Goal: Task Accomplishment & Management: Use online tool/utility

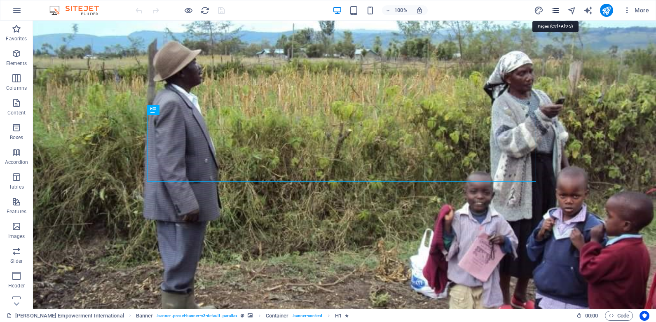
click at [556, 7] on icon "pages" at bounding box center [554, 10] width 9 height 9
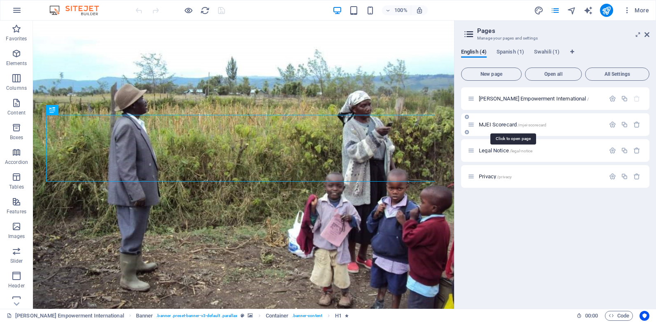
click at [507, 123] on span "MJEI Scorecard /mjei-scorecard" at bounding box center [513, 125] width 68 height 6
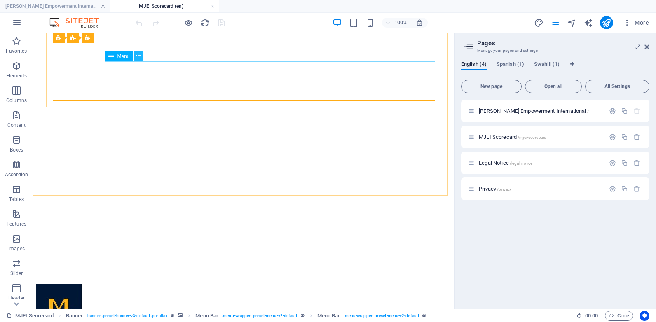
click at [136, 57] on icon at bounding box center [138, 56] width 5 height 9
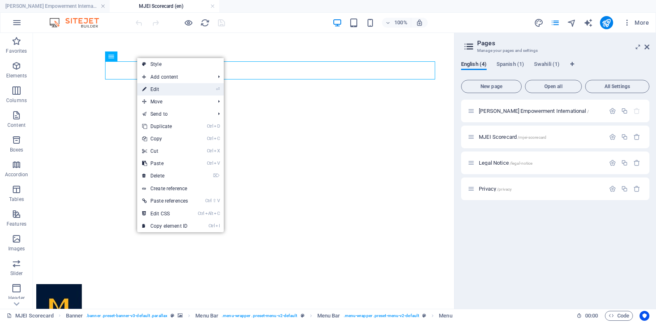
click at [157, 89] on link "⏎ Edit" at bounding box center [165, 89] width 56 height 12
select select "1"
select select "primary"
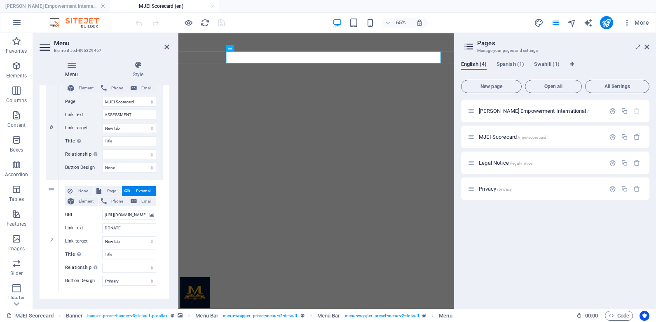
scroll to position [413, 0]
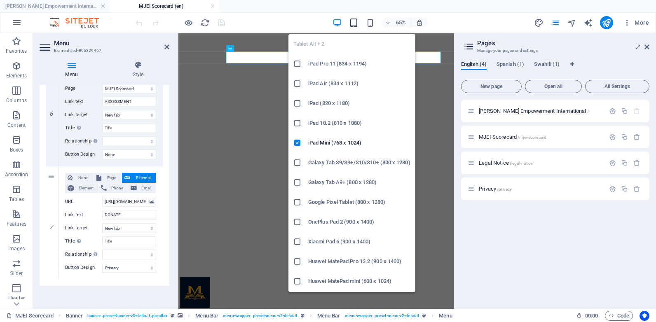
click at [356, 24] on icon "button" at bounding box center [353, 22] width 9 height 9
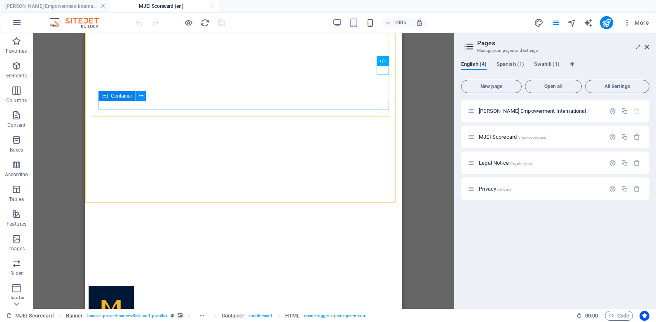
click at [142, 98] on icon at bounding box center [141, 96] width 5 height 9
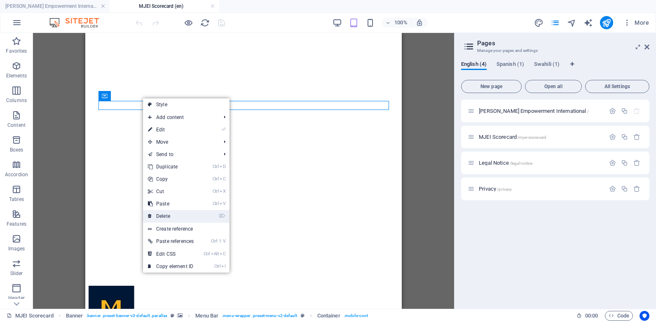
click at [167, 217] on link "⌦ Delete" at bounding box center [171, 216] width 56 height 12
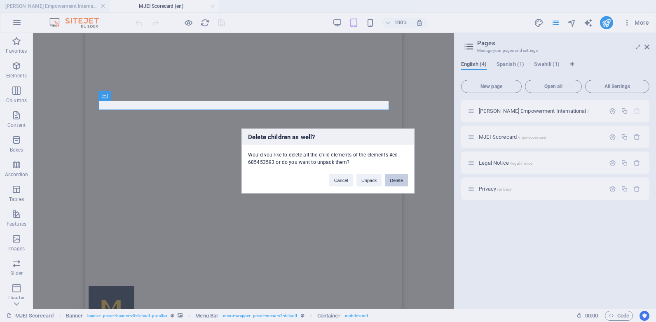
click at [397, 177] on button "Delete" at bounding box center [396, 180] width 23 height 12
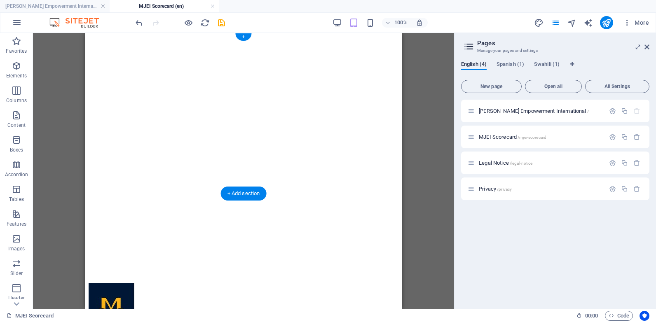
click at [89, 36] on figure at bounding box center [244, 36] width 310 height 0
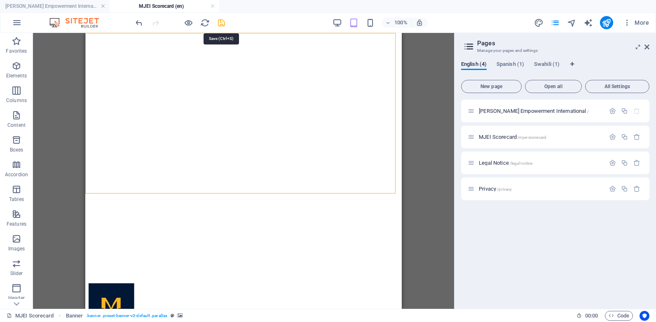
click at [219, 21] on icon "save" at bounding box center [221, 22] width 9 height 9
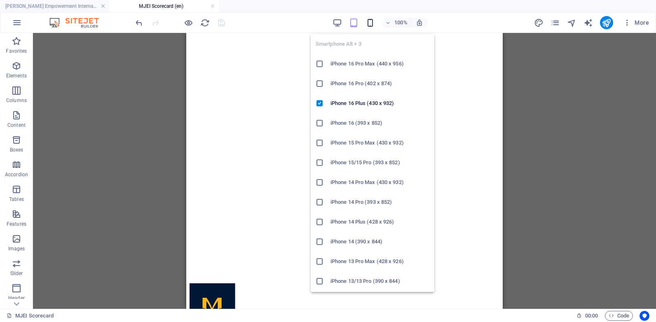
click at [372, 26] on icon "button" at bounding box center [369, 22] width 9 height 9
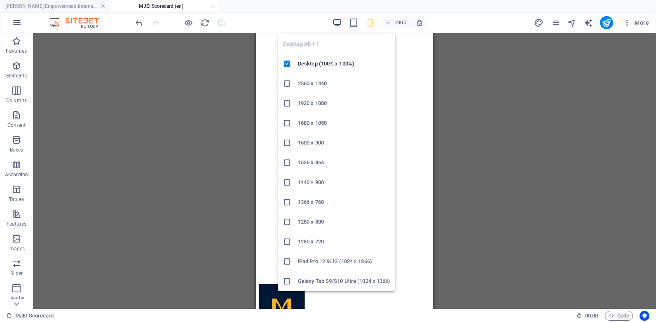
click at [338, 24] on icon "button" at bounding box center [336, 22] width 9 height 9
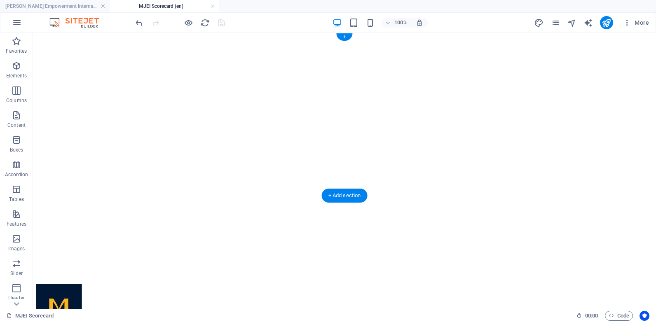
click at [73, 36] on figure at bounding box center [344, 36] width 616 height 0
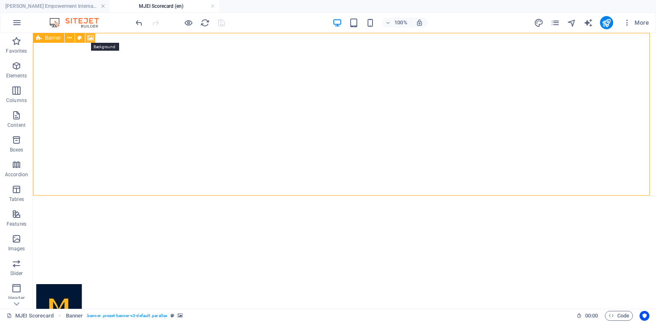
click at [89, 40] on icon at bounding box center [90, 38] width 6 height 9
select select "%"
select select "px"
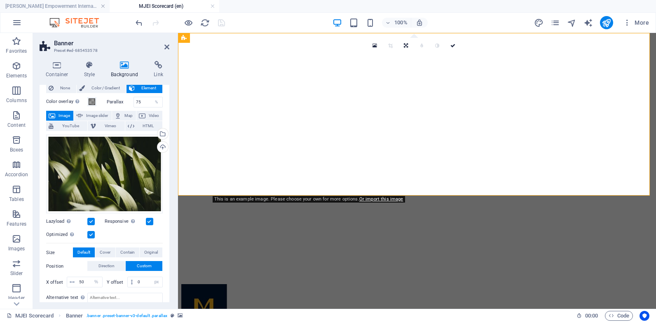
scroll to position [0, 0]
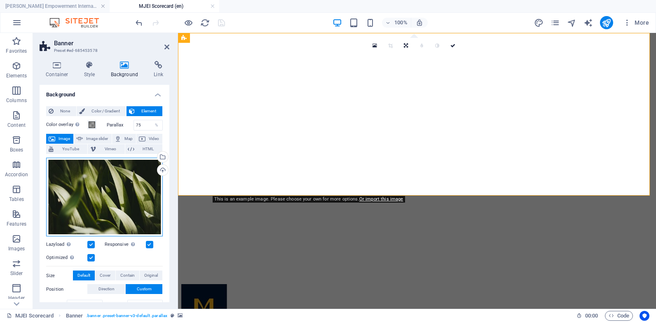
click at [143, 179] on div "Drag files here, click to choose files or select files from Files or our free s…" at bounding box center [104, 197] width 117 height 79
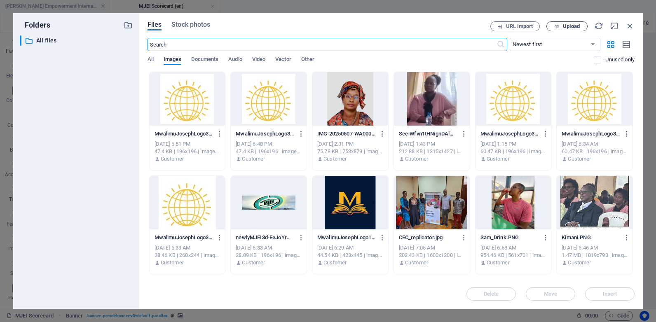
click at [568, 22] on button "Upload" at bounding box center [566, 26] width 41 height 10
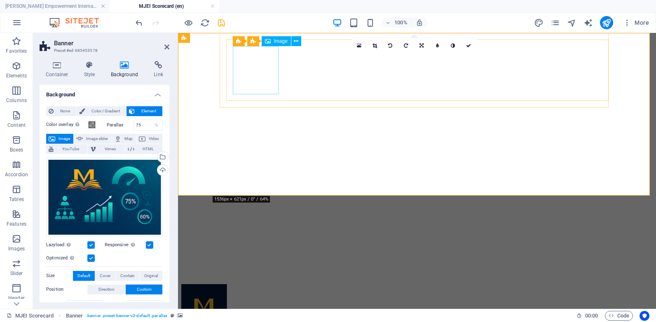
click at [258, 284] on figure at bounding box center [416, 309] width 471 height 50
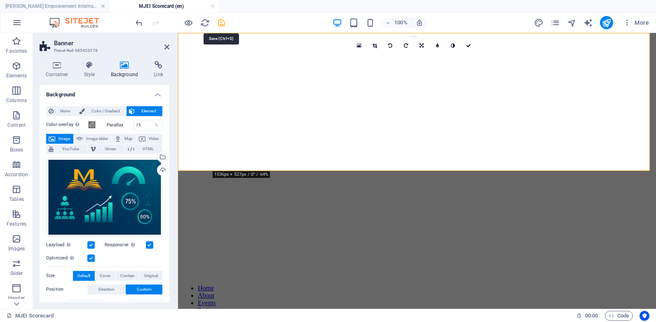
click at [224, 25] on icon "save" at bounding box center [221, 22] width 9 height 9
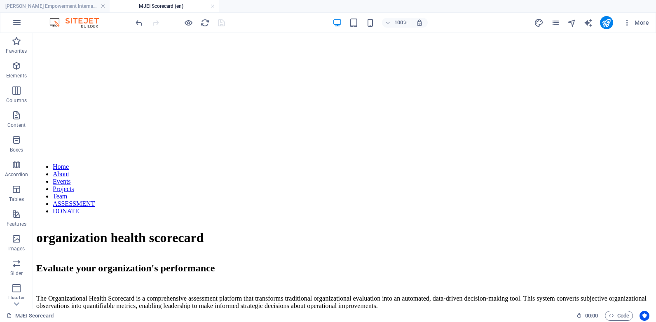
scroll to position [140, 0]
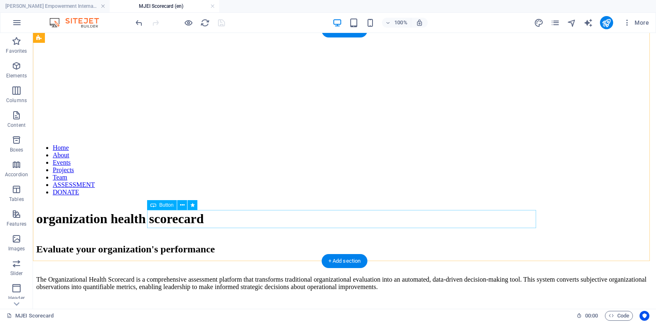
click at [179, 206] on button at bounding box center [182, 205] width 10 height 10
click at [622, 244] on div "Evaluate your organization's performance The Organizational Health Scorecard is…" at bounding box center [344, 307] width 616 height 126
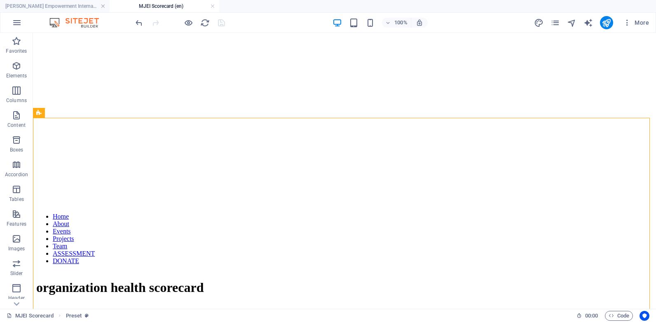
scroll to position [0, 0]
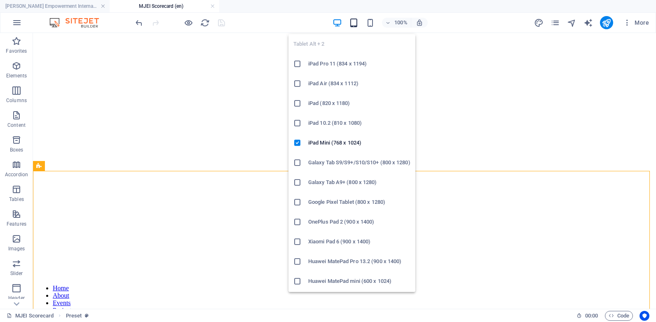
click at [353, 24] on icon "button" at bounding box center [353, 22] width 9 height 9
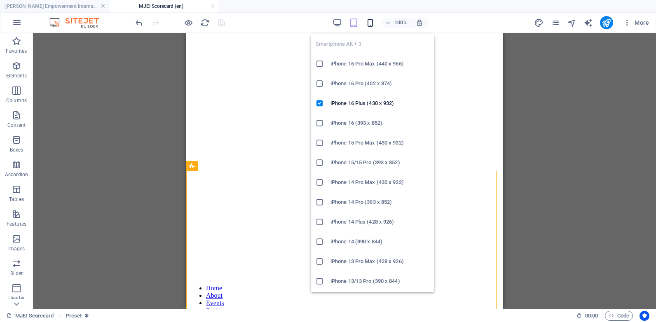
click at [369, 23] on icon "button" at bounding box center [369, 22] width 9 height 9
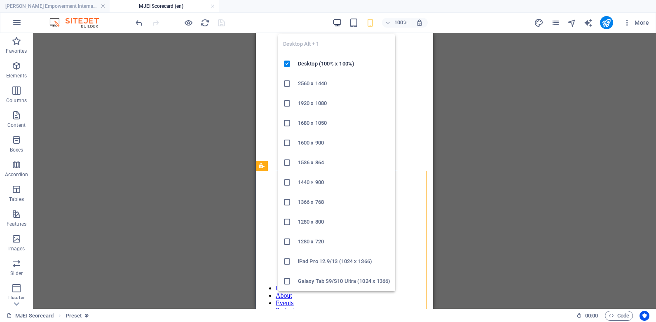
click at [338, 23] on icon "button" at bounding box center [336, 22] width 9 height 9
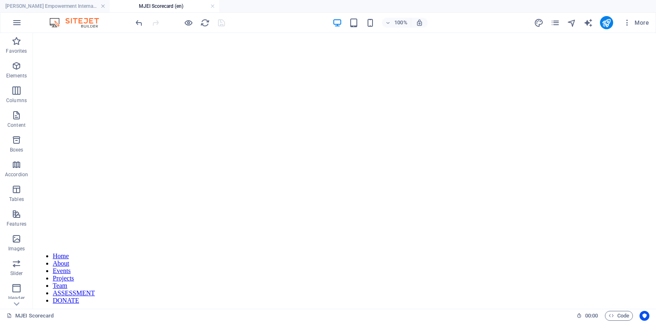
scroll to position [74, 0]
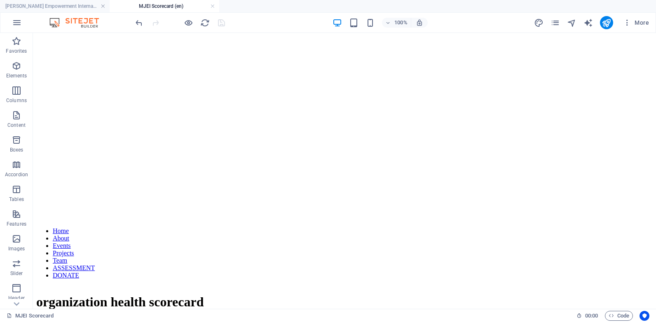
scroll to position [0, 0]
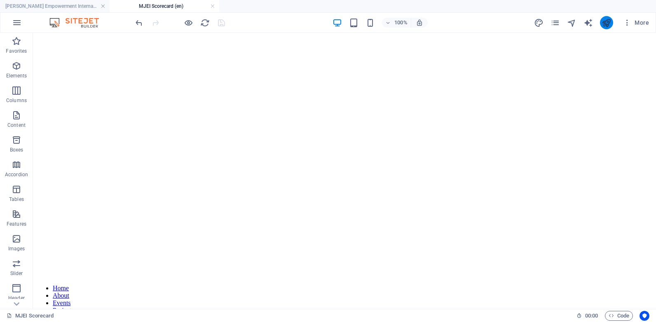
click at [612, 23] on button "publish" at bounding box center [606, 22] width 13 height 13
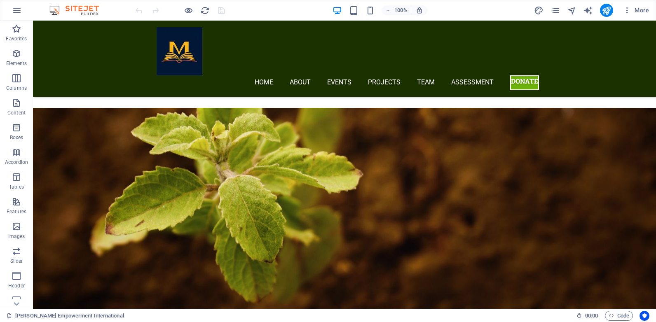
scroll to position [1066, 0]
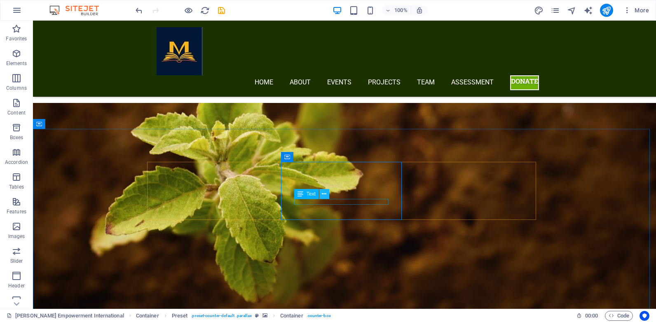
click at [320, 199] on button at bounding box center [324, 194] width 10 height 10
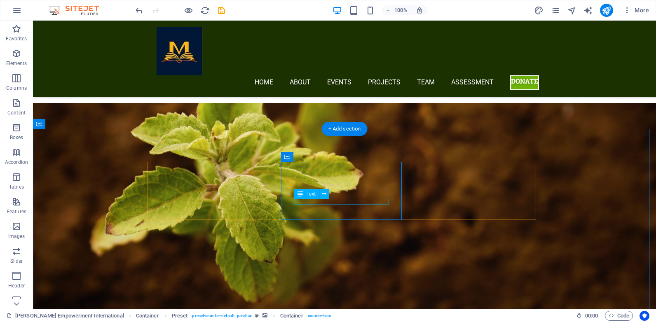
click at [324, 195] on icon at bounding box center [324, 194] width 5 height 9
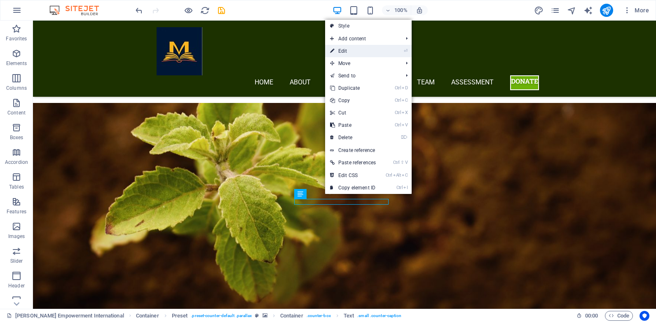
click at [365, 51] on link "⏎ Edit" at bounding box center [353, 51] width 56 height 12
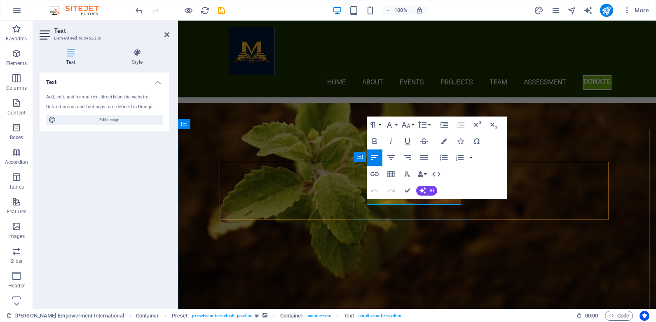
drag, startPoint x: 399, startPoint y: 201, endPoint x: 361, endPoint y: 201, distance: 38.3
click at [392, 157] on icon "button" at bounding box center [391, 158] width 10 height 10
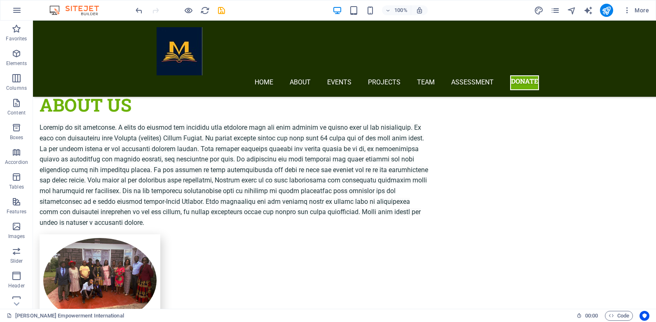
scroll to position [804, 0]
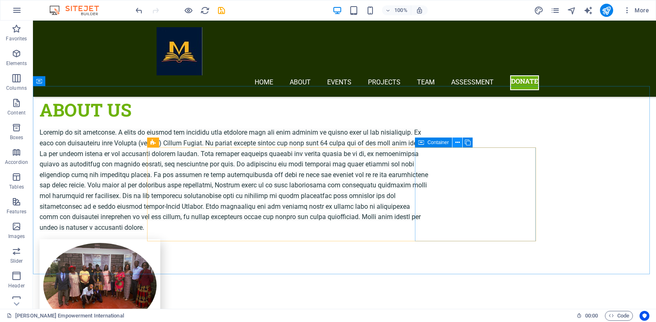
click at [454, 140] on button at bounding box center [457, 143] width 10 height 10
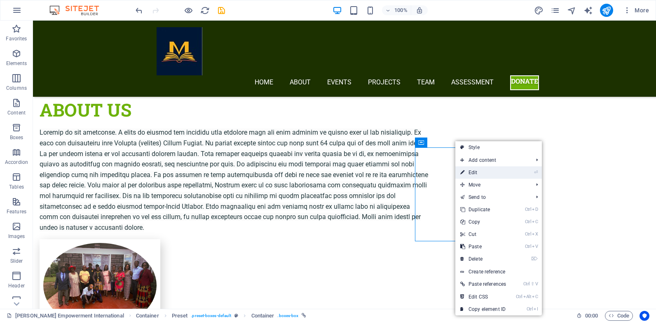
drag, startPoint x: 484, startPoint y: 175, endPoint x: 84, endPoint y: 143, distance: 402.1
click at [484, 175] on link "⏎ Edit" at bounding box center [483, 172] width 56 height 12
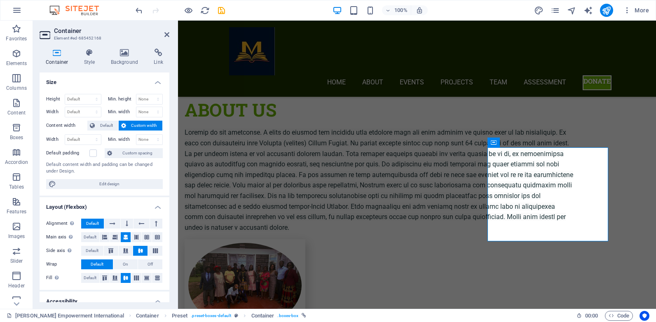
drag, startPoint x: 169, startPoint y: 164, endPoint x: 172, endPoint y: 232, distance: 67.6
click at [172, 232] on div "Container Style Background Link Size Height Default px rem % vh vw Min. height …" at bounding box center [104, 175] width 143 height 267
click at [91, 52] on icon at bounding box center [89, 53] width 23 height 8
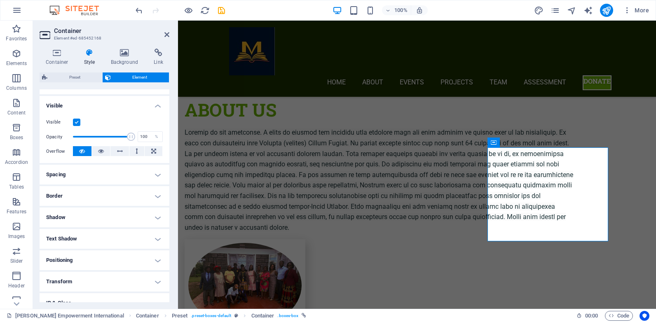
scroll to position [135, 0]
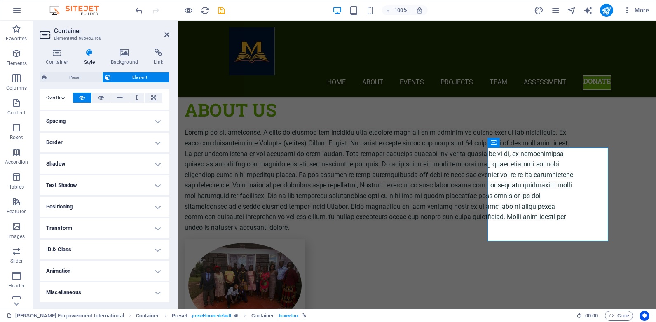
click at [133, 265] on h4 "Animation" at bounding box center [105, 271] width 130 height 20
drag, startPoint x: 170, startPoint y: 248, endPoint x: 169, endPoint y: 278, distance: 30.9
click at [169, 278] on div "Container Style Background Link Size Height Default px rem % vh vw Min. height …" at bounding box center [104, 175] width 143 height 267
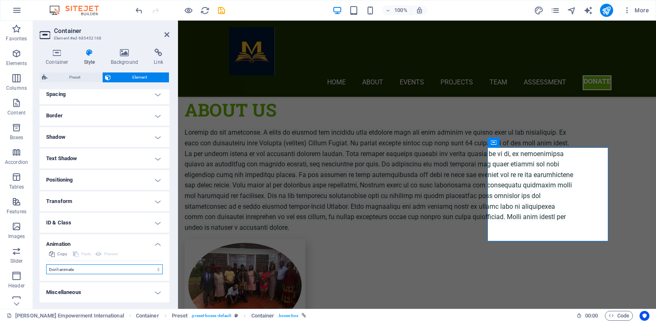
click at [143, 273] on select "Don't animate Show / Hide Slide up/down Zoom in/out Slide left to right Slide r…" at bounding box center [104, 269] width 117 height 10
click at [124, 269] on select "Don't animate Show / Hide Slide up/down Zoom in/out Slide left to right Slide r…" at bounding box center [104, 269] width 117 height 10
click at [155, 270] on select "Don't animate Show / Hide Slide up/down Zoom in/out Slide left to right Slide r…" at bounding box center [104, 269] width 117 height 10
select select "flash"
click at [46, 264] on select "Don't animate Show / Hide Slide up/down Zoom in/out Slide left to right Slide r…" at bounding box center [104, 269] width 117 height 10
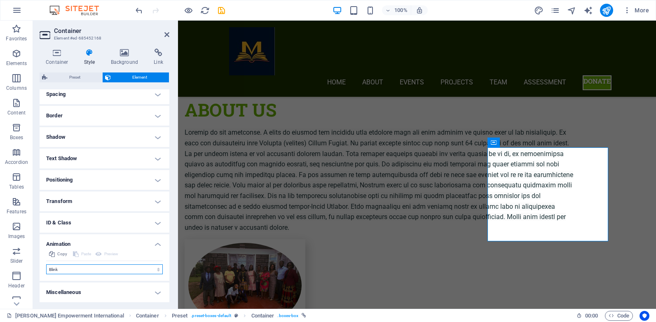
select select "scroll"
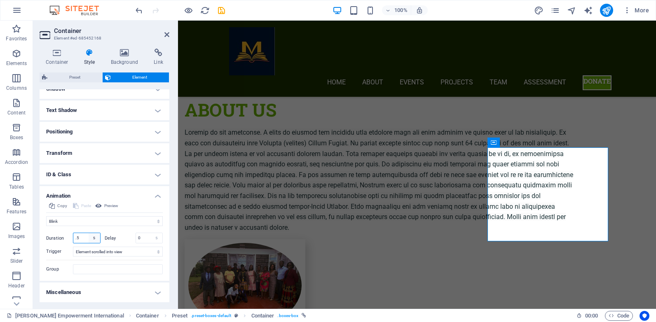
click at [93, 239] on select "s ms" at bounding box center [95, 238] width 12 height 10
click at [89, 233] on select "s ms" at bounding box center [95, 238] width 12 height 10
drag, startPoint x: 82, startPoint y: 238, endPoint x: 77, endPoint y: 238, distance: 5.4
click at [77, 238] on input ".5" at bounding box center [86, 238] width 27 height 10
type input ".1"
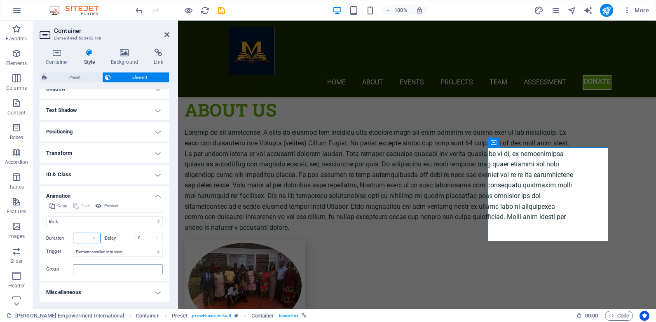
type input ".2"
type input ".1"
type input ".3"
type input ".1"
type input ".6"
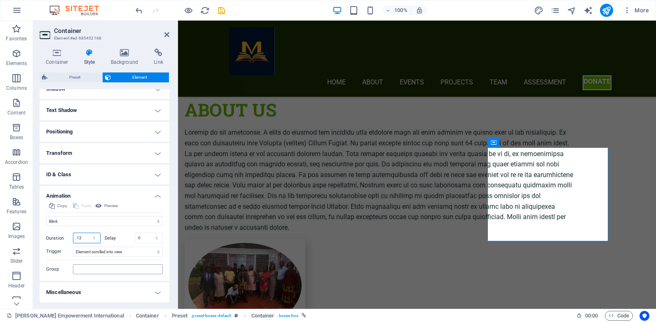
type input ".1"
type input ".2"
type input ".1"
type input ".30"
click at [144, 241] on input "0" at bounding box center [149, 238] width 27 height 10
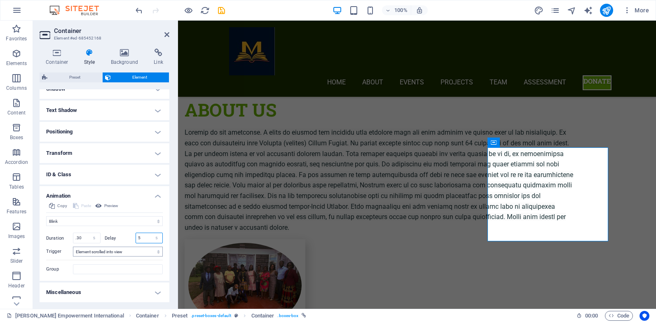
type input "5"
click at [123, 253] on select "No automatic trigger On page load Element scrolled into view" at bounding box center [118, 252] width 90 height 10
click at [73, 247] on select "No automatic trigger On page load Element scrolled into view" at bounding box center [118, 252] width 90 height 10
click at [143, 271] on input "Group" at bounding box center [118, 269] width 90 height 10
click at [222, 11] on icon "save" at bounding box center [221, 10] width 9 height 9
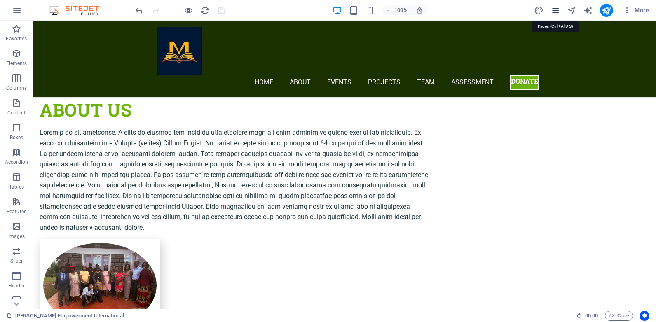
click at [556, 8] on icon "pages" at bounding box center [554, 10] width 9 height 9
click at [556, 7] on icon "pages" at bounding box center [554, 10] width 9 height 9
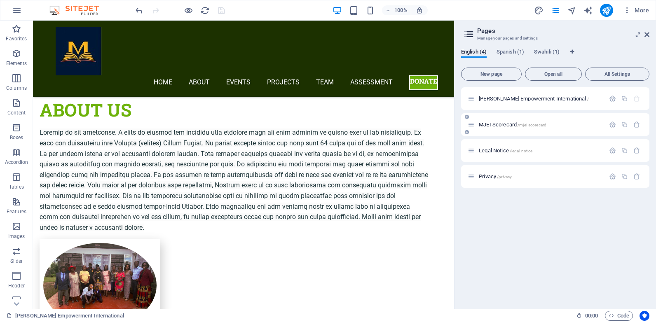
click at [526, 123] on span "/mjei-scorecard" at bounding box center [531, 125] width 29 height 5
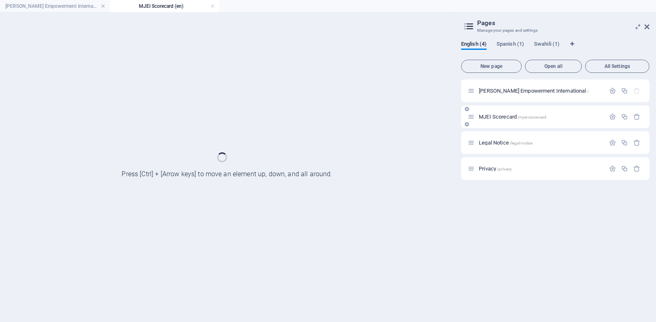
scroll to position [0, 0]
click at [526, 123] on div "MJEI Scorecard /mjei-scorecard" at bounding box center [555, 116] width 188 height 23
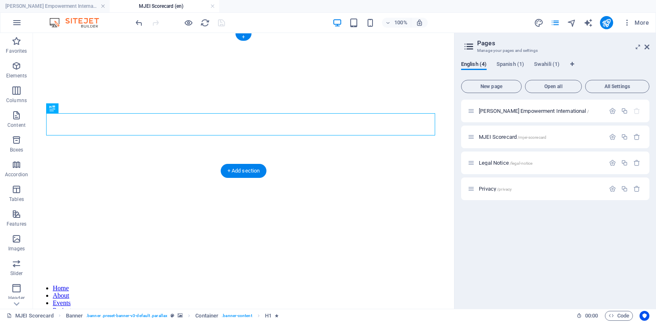
click at [36, 36] on figure at bounding box center [243, 36] width 414 height 0
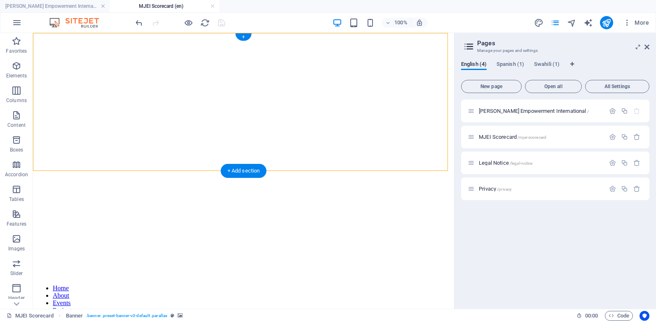
click at [39, 36] on figure at bounding box center [243, 36] width 414 height 0
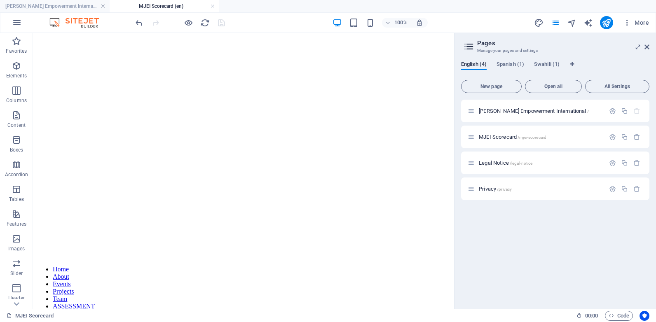
scroll to position [9, 0]
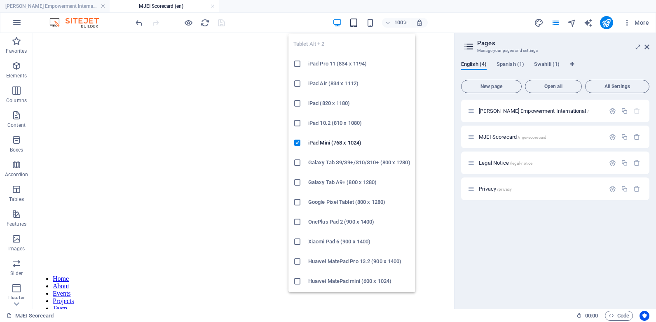
click at [358, 24] on icon "button" at bounding box center [353, 22] width 9 height 9
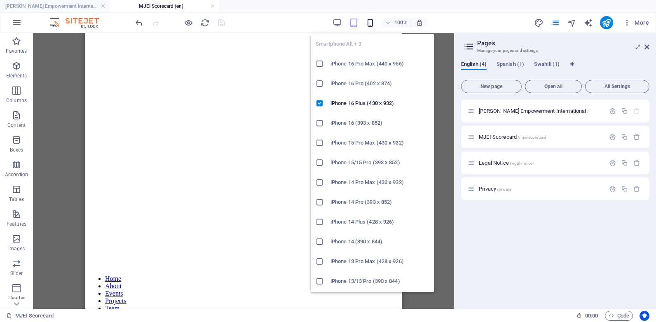
click at [368, 23] on icon "button" at bounding box center [369, 22] width 9 height 9
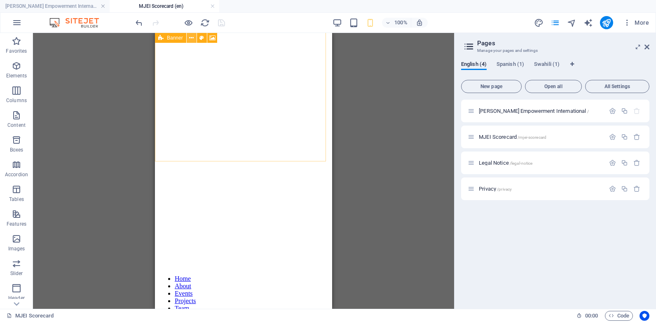
click at [192, 42] on icon at bounding box center [191, 38] width 5 height 9
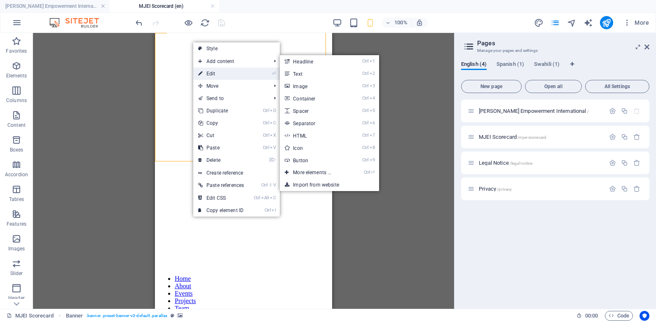
click at [205, 71] on link "⏎ Edit" at bounding box center [221, 74] width 56 height 12
select select "vh"
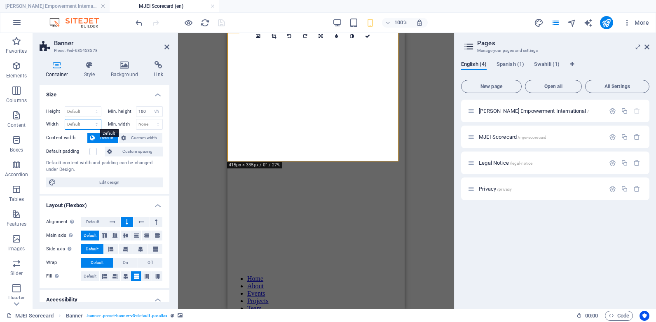
click at [81, 123] on select "Default px rem % em vh vw" at bounding box center [83, 124] width 36 height 10
select select "px"
click at [88, 119] on select "Default px rem % em vh vw" at bounding box center [83, 124] width 36 height 10
click at [94, 126] on select "Default px rem % em vh vw" at bounding box center [83, 124] width 36 height 10
click at [75, 126] on input "415" at bounding box center [83, 124] width 36 height 10
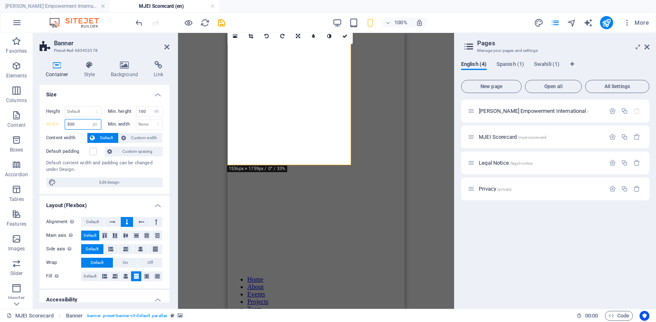
type input "415"
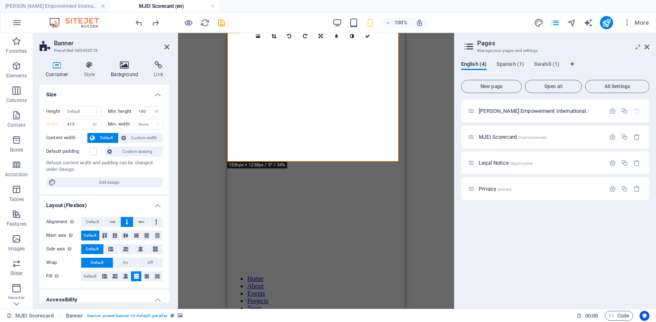
click at [121, 72] on h4 "Background" at bounding box center [126, 69] width 43 height 17
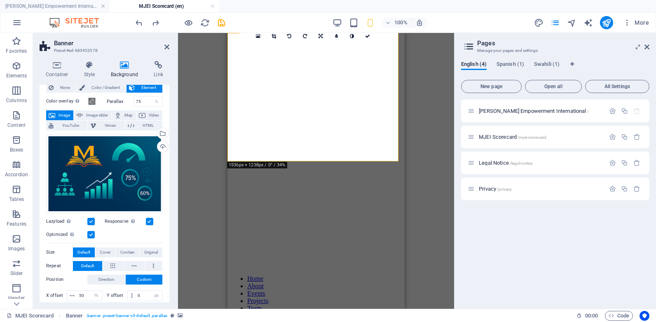
scroll to position [0, 0]
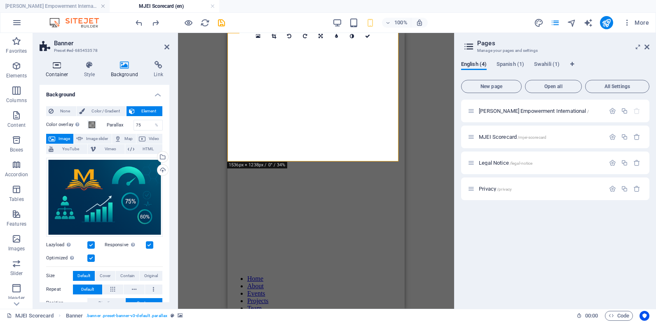
click at [57, 70] on h4 "Container" at bounding box center [59, 69] width 38 height 17
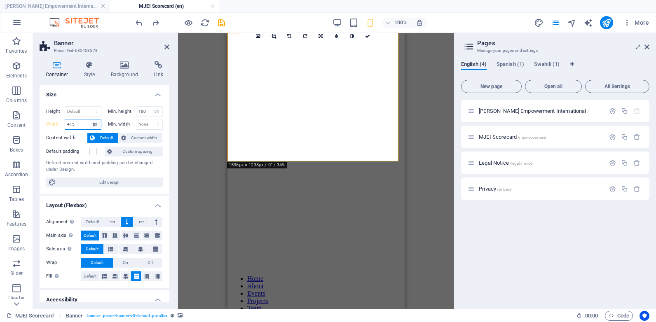
click at [97, 127] on select "Default px rem % em vh vw" at bounding box center [95, 124] width 12 height 10
select select "default"
click at [89, 119] on select "Default px rem % em vh vw" at bounding box center [95, 124] width 12 height 10
type input "415"
select select "px"
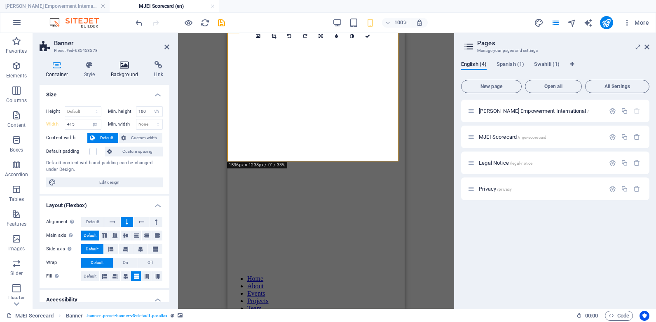
click at [133, 74] on h4 "Background" at bounding box center [126, 69] width 43 height 17
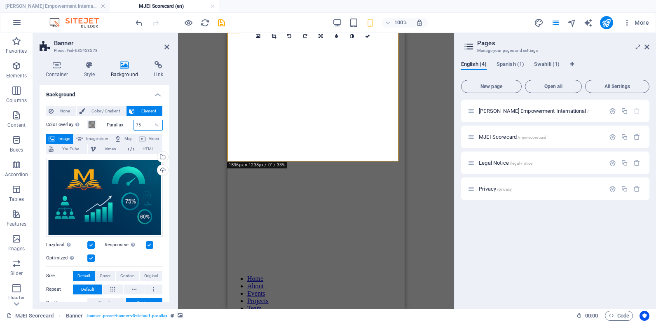
click at [141, 126] on input "75" at bounding box center [148, 125] width 29 height 10
type input "7"
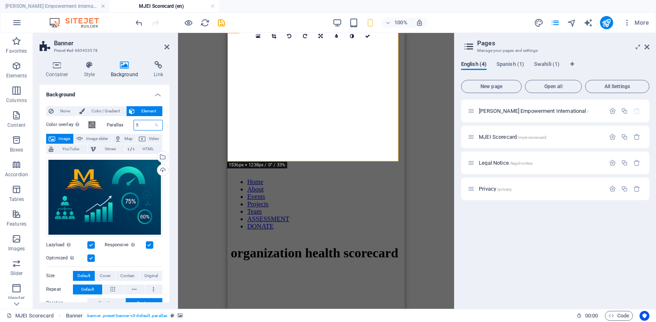
type input "50"
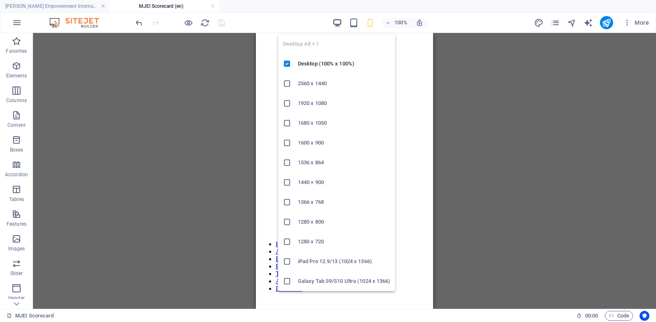
click at [342, 26] on icon "button" at bounding box center [336, 22] width 9 height 9
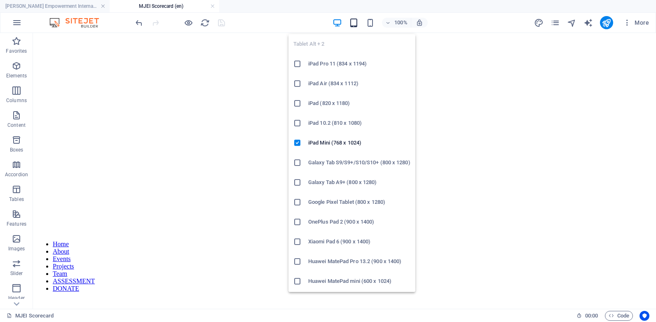
click at [358, 25] on icon "button" at bounding box center [353, 22] width 9 height 9
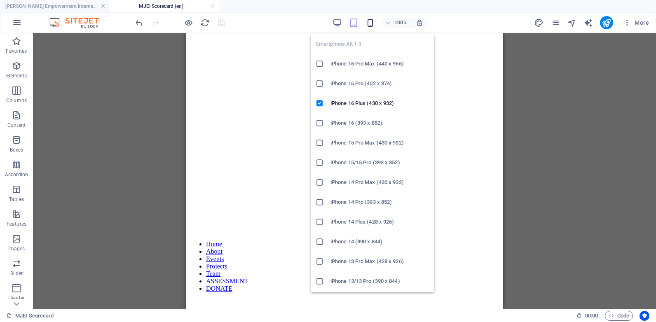
click at [367, 24] on icon "button" at bounding box center [369, 22] width 9 height 9
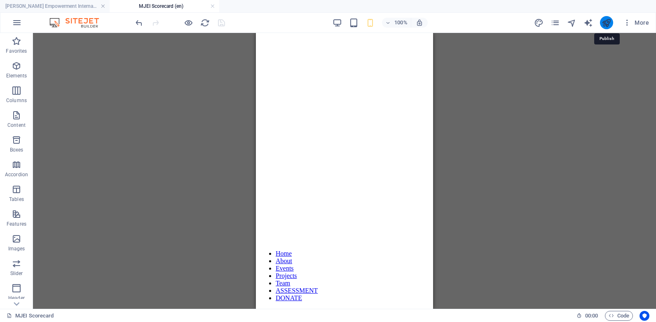
click at [607, 27] on icon "publish" at bounding box center [605, 22] width 9 height 9
